Goal: Information Seeking & Learning: Learn about a topic

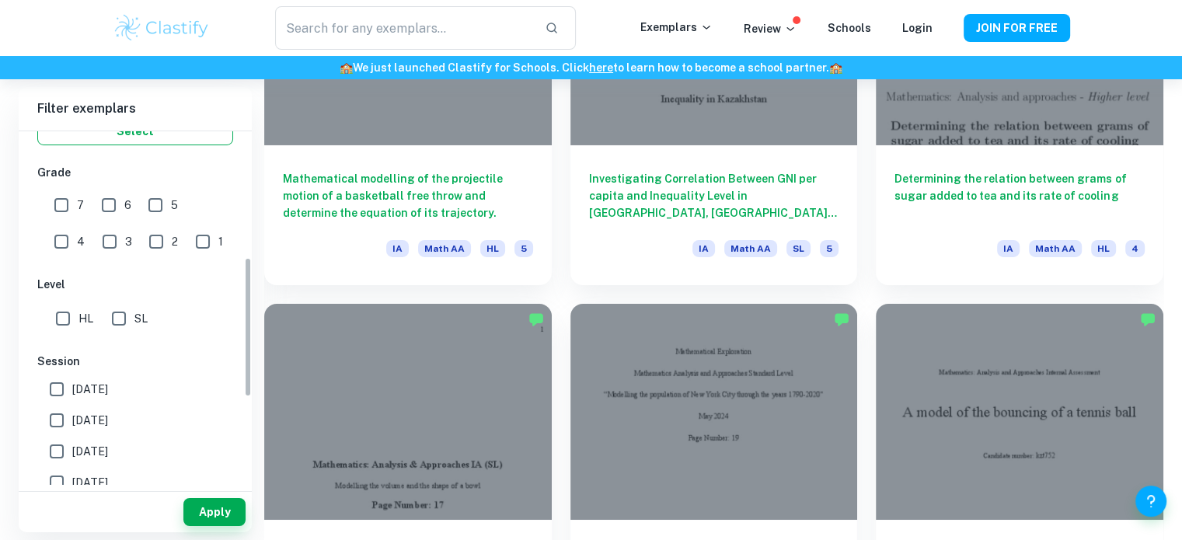
scroll to position [322, 0]
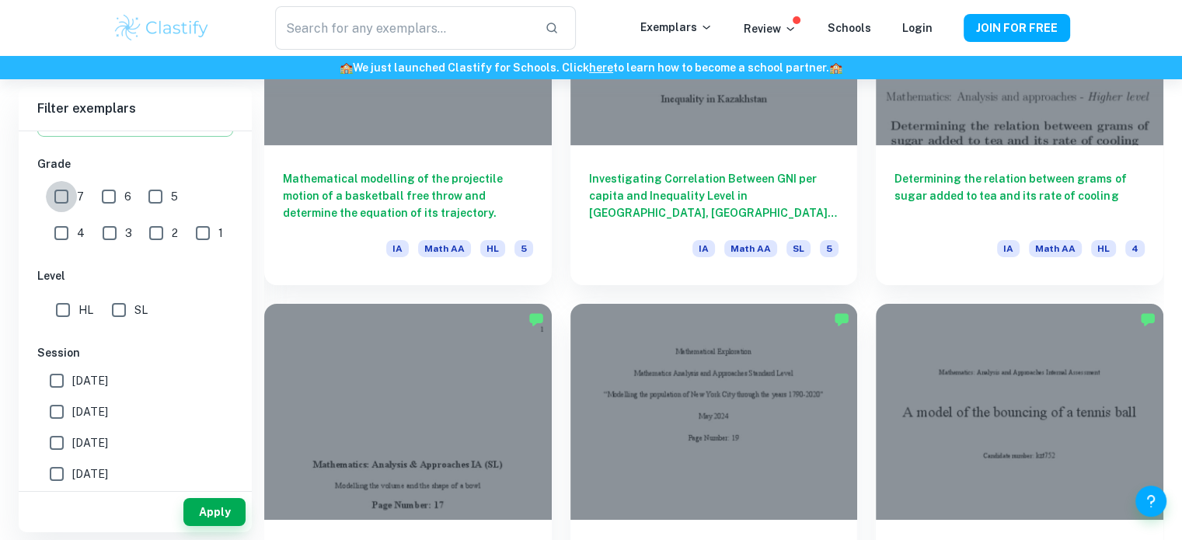
click at [59, 193] on input "7" at bounding box center [61, 196] width 31 height 31
checkbox input "true"
click at [61, 310] on input "HL" at bounding box center [62, 309] width 31 height 31
checkbox input "true"
click at [220, 512] on button "Apply" at bounding box center [214, 512] width 62 height 28
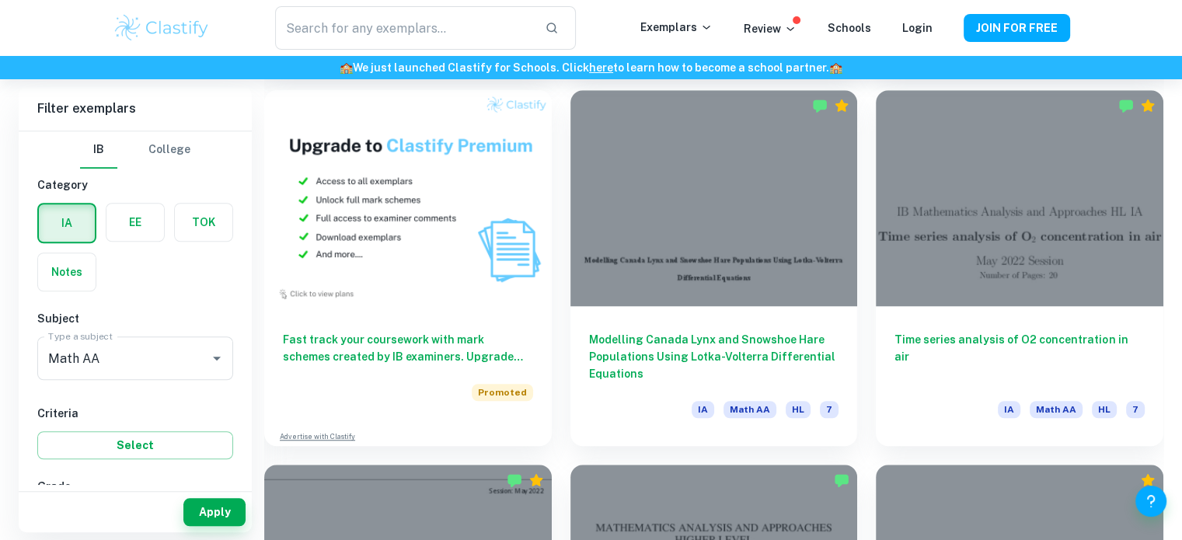
scroll to position [1183, 0]
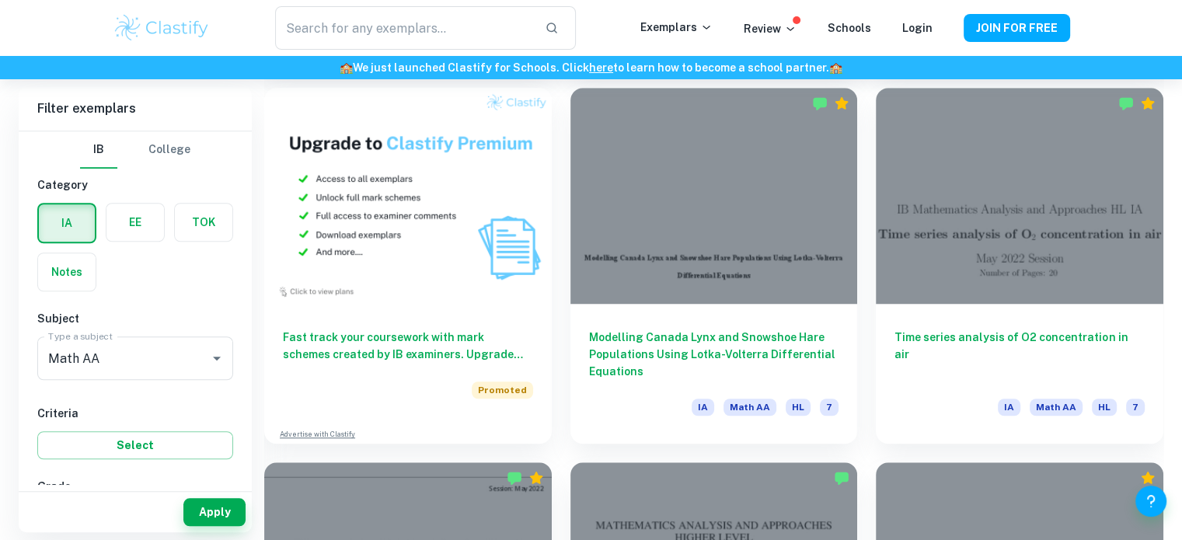
click at [864, 353] on div "Time series analysis of O2 concentration in air IA Math AA HL 7" at bounding box center [1010, 256] width 306 height 374
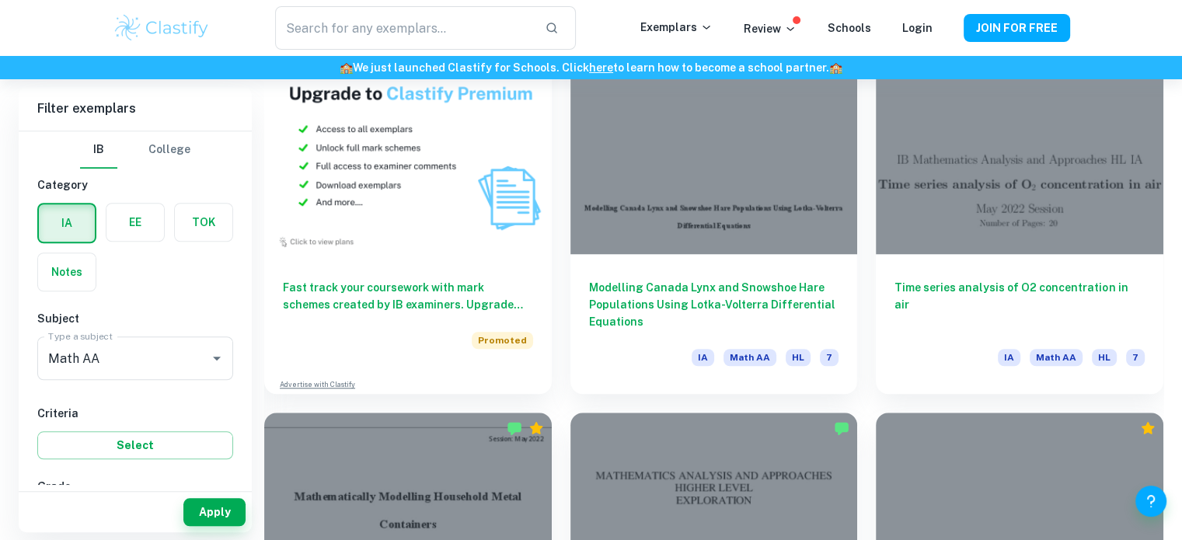
scroll to position [1232, 0]
click at [1002, 285] on h6 "Time series analysis of O2 concentration in air" at bounding box center [1019, 301] width 250 height 51
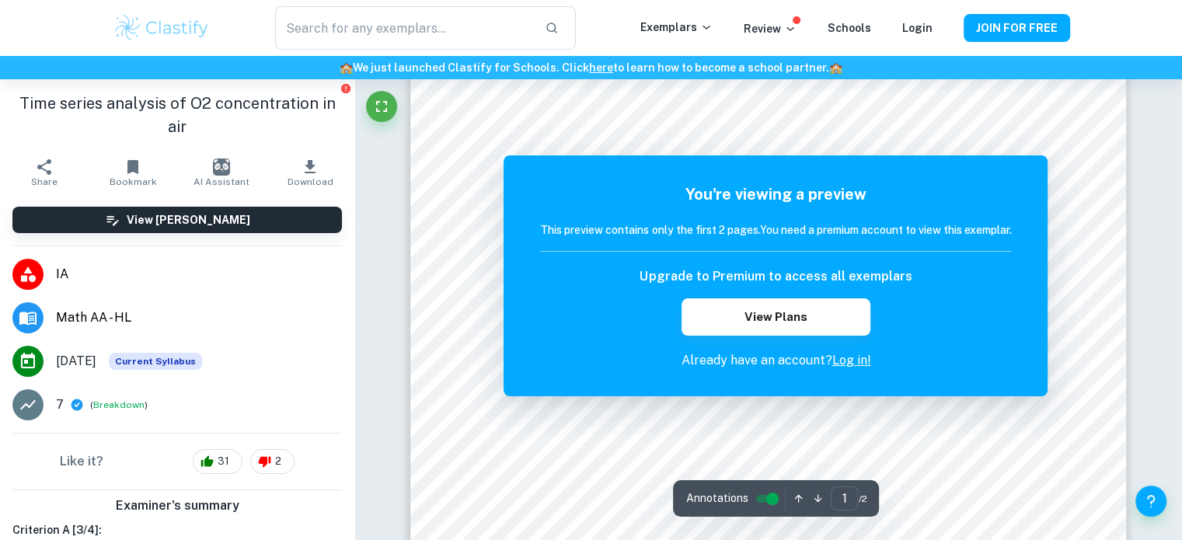
scroll to position [37, 0]
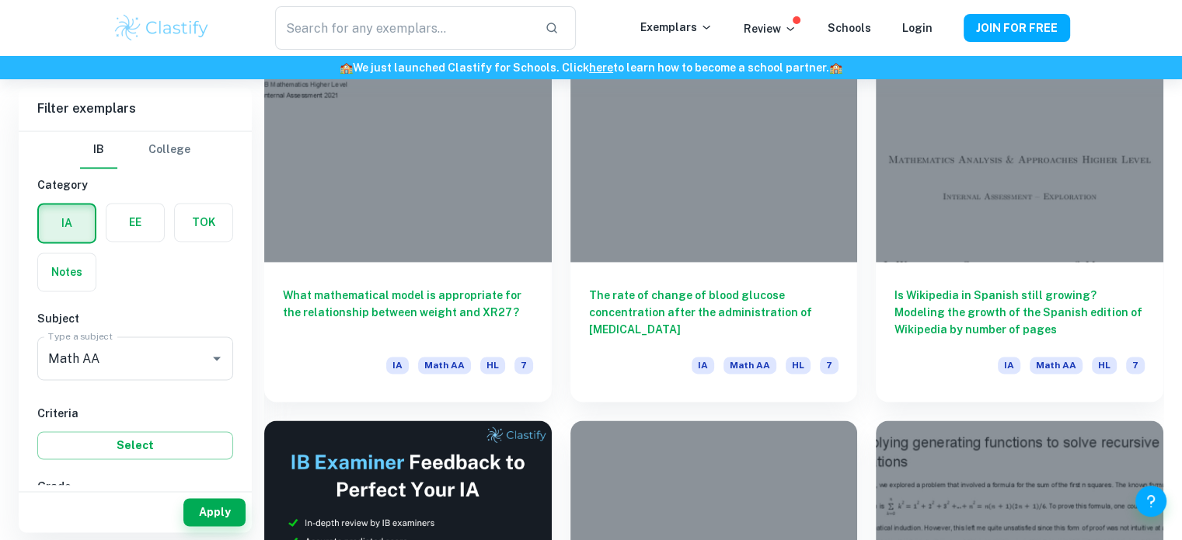
scroll to position [2369, 0]
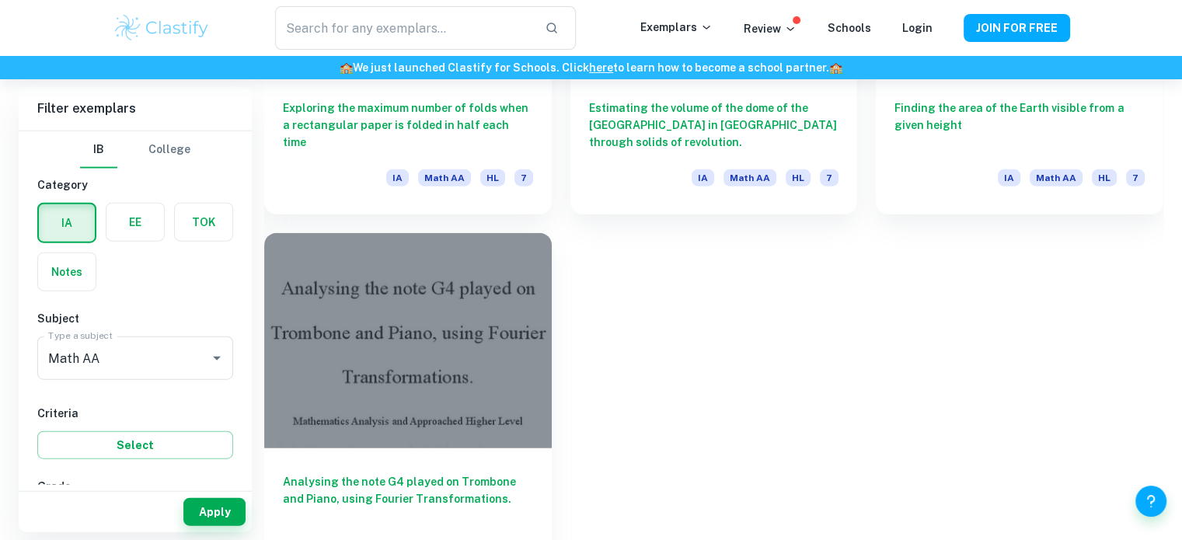
scroll to position [3657, 0]
